Goal: Information Seeking & Learning: Compare options

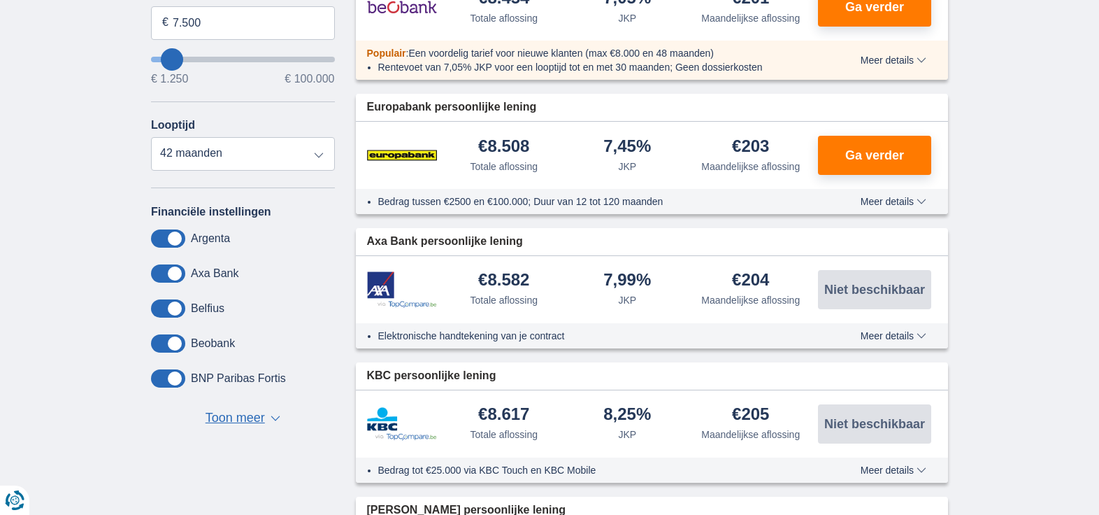
scroll to position [420, 0]
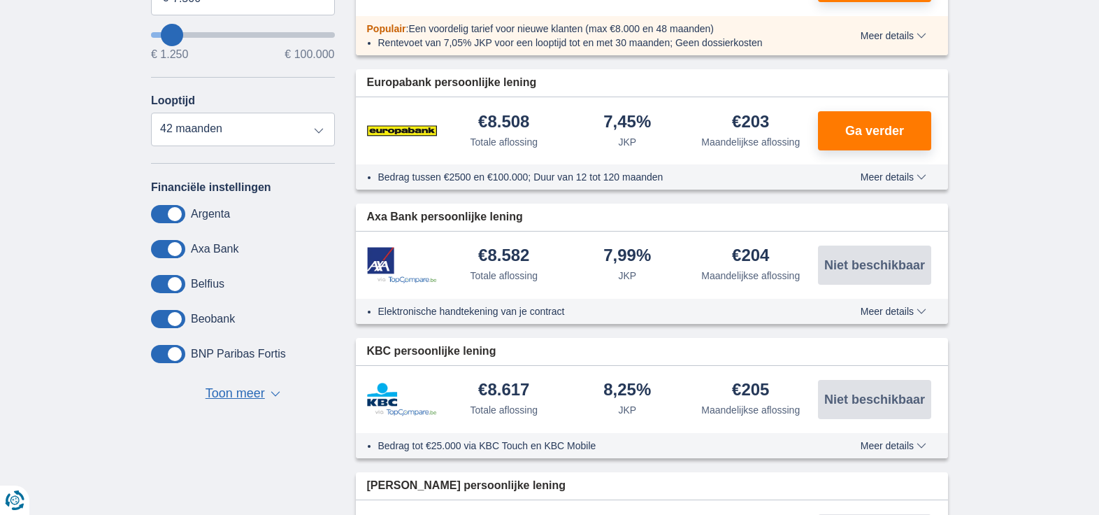
click at [178, 282] on span at bounding box center [168, 284] width 34 height 18
click at [0, 0] on input "checkbox" at bounding box center [0, 0] width 0 height 0
click at [162, 283] on span at bounding box center [168, 284] width 34 height 18
click at [0, 0] on input "checkbox" at bounding box center [0, 0] width 0 height 0
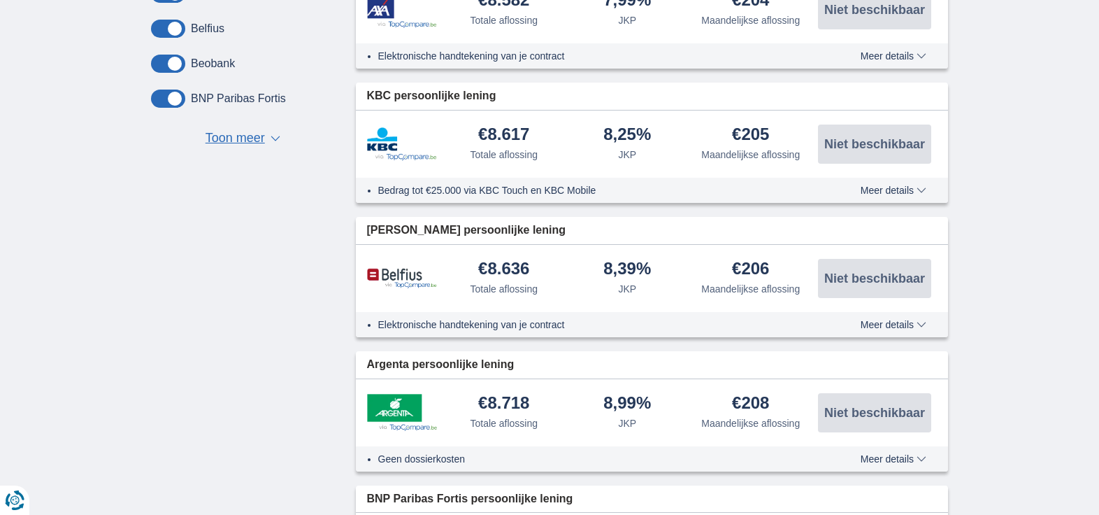
scroll to position [699, 0]
